Goal: Find specific page/section: Find specific page/section

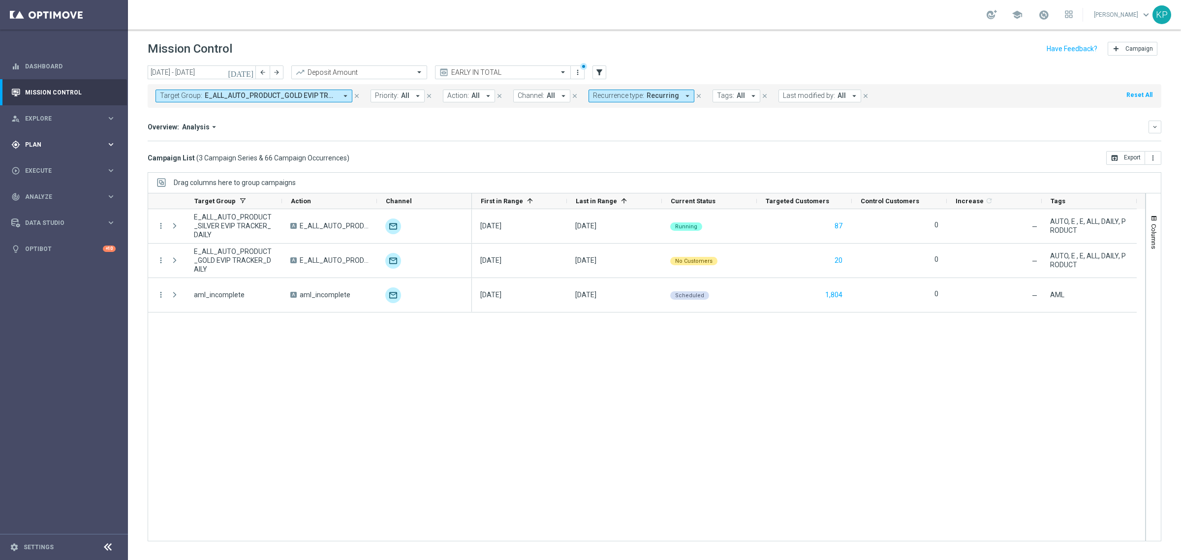
click at [85, 137] on div "gps_fixed Plan keyboard_arrow_right" at bounding box center [63, 144] width 127 height 26
click at [55, 163] on link "Target Groups" at bounding box center [64, 165] width 77 height 8
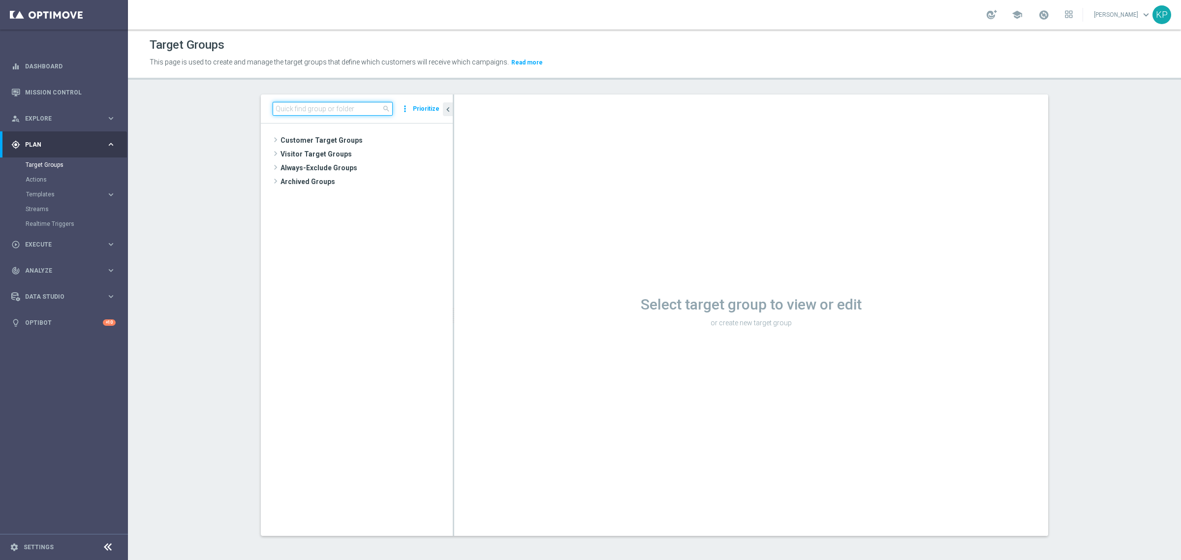
click at [351, 102] on input at bounding box center [333, 109] width 120 height 14
paste input "E_ALL_TARGET_OFFER_1DEPO WO LM_170925"
click at [348, 165] on span "E_ALL_TARGET_OFFER_1DEPO WO LM_170925" at bounding box center [370, 168] width 120 height 8
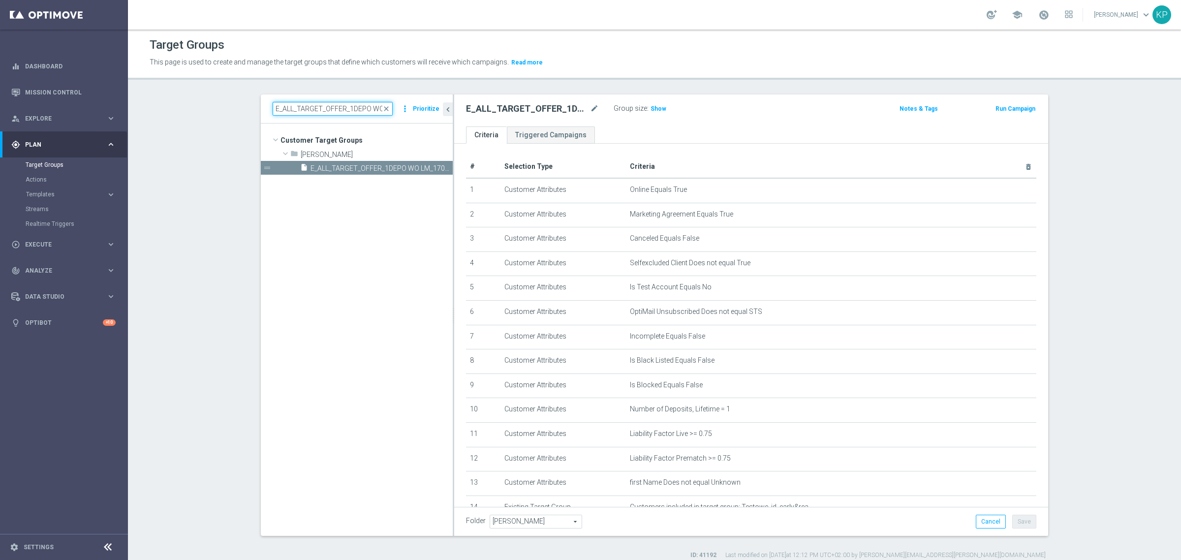
click at [360, 110] on input "E_ALL_TARGET_OFFER_1DEPO WO LM_170925" at bounding box center [333, 109] width 120 height 14
paste input "2"
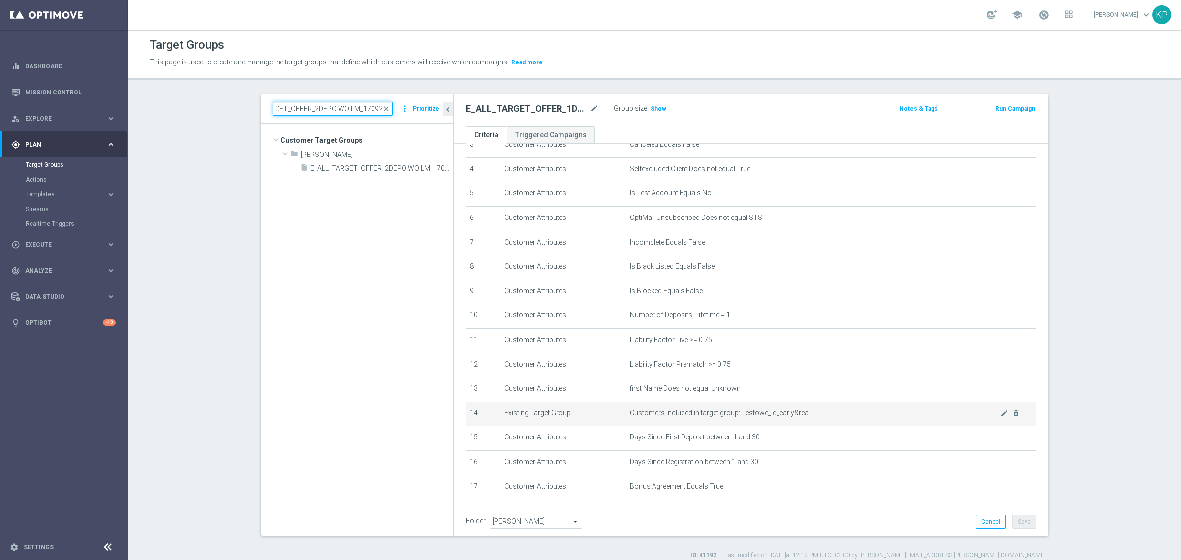
scroll to position [26, 0]
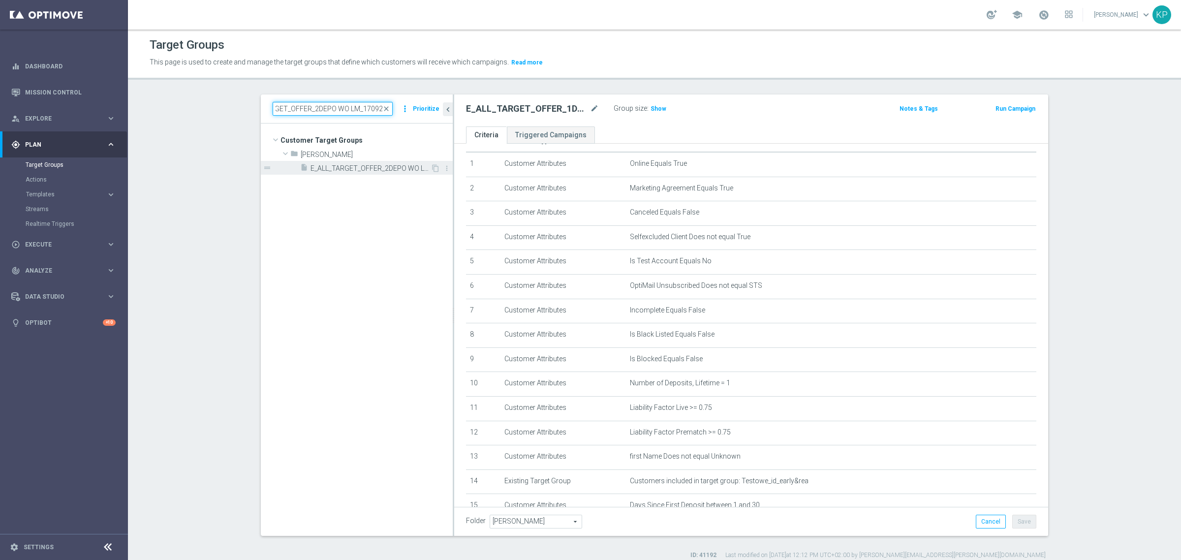
type input "E_ALL_TARGET_OFFER_2DEPO WO LM_170925"
click at [367, 162] on div "insert_drive_file E_ALL_TARGET_OFFER_2DEPO WO LM_170925" at bounding box center [365, 168] width 130 height 14
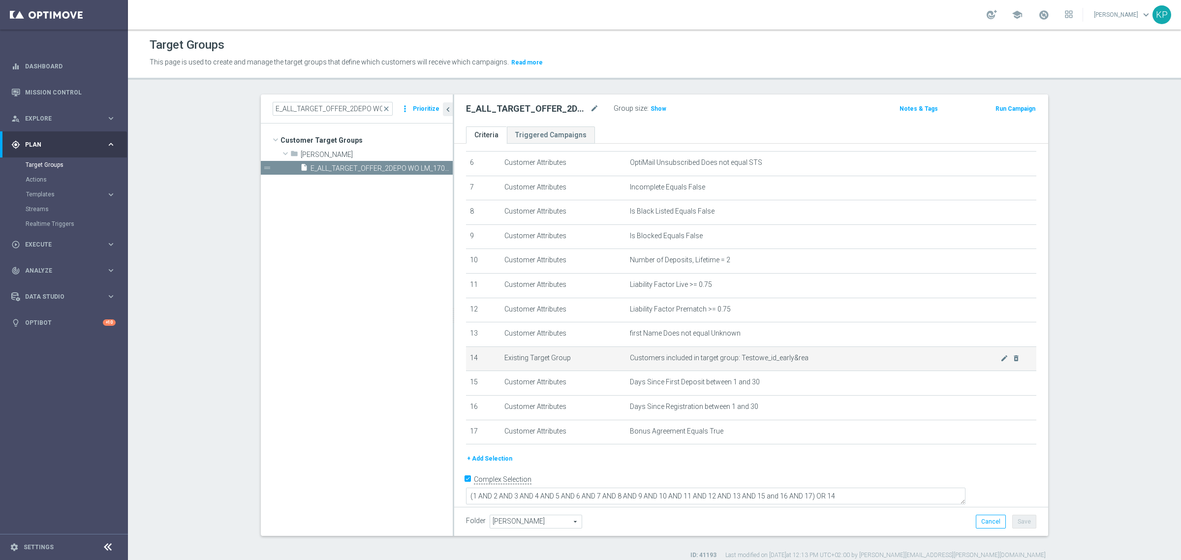
scroll to position [9, 0]
